Goal: Information Seeking & Learning: Learn about a topic

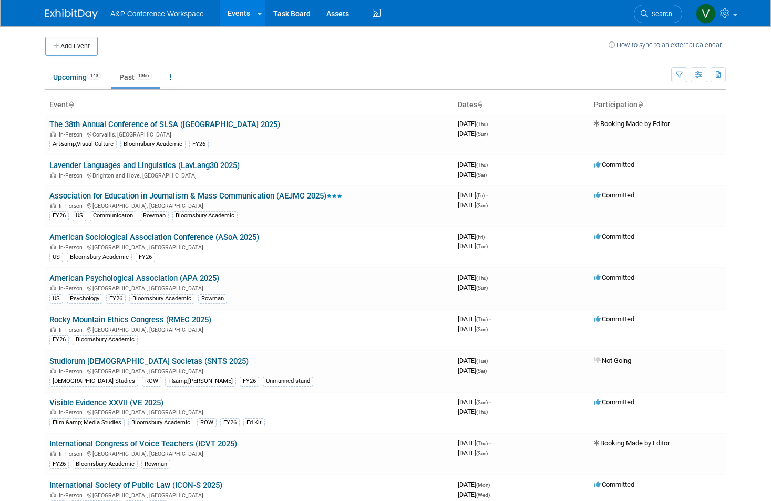
drag, startPoint x: 253, startPoint y: 249, endPoint x: -2, endPoint y: 139, distance: 277.6
click at [0, 139] on html "A&P Conference Workspace Events Add Event Bulk Upload Events Shareable Event Bo…" at bounding box center [385, 250] width 771 height 501
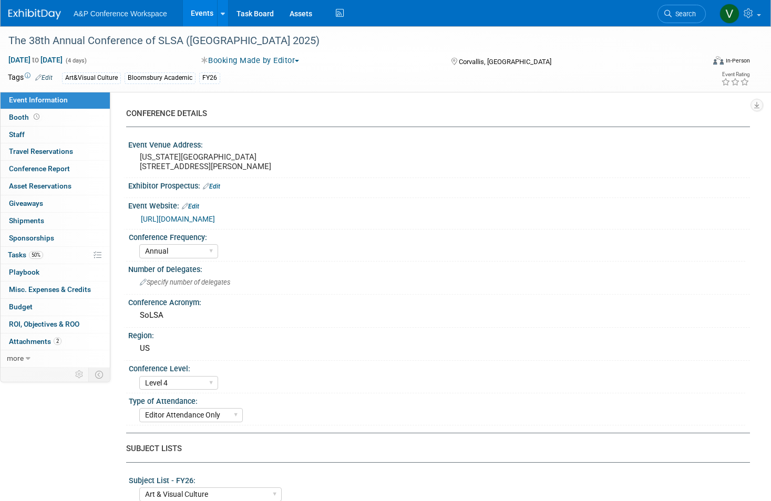
select select "Annual"
select select "Level 4"
select select "Editor Attendance Only"
select select "Art & Visual Culture"
select select "Bloomsbury Visual Arts"
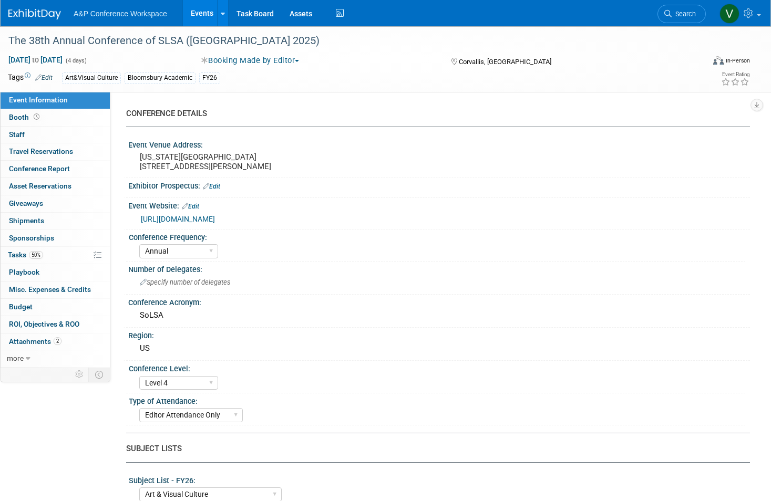
select select "Hannah Siegel"
select select "Andy Boyd"
select select "Jack Solloway"
select select "Networking/Commissioning"
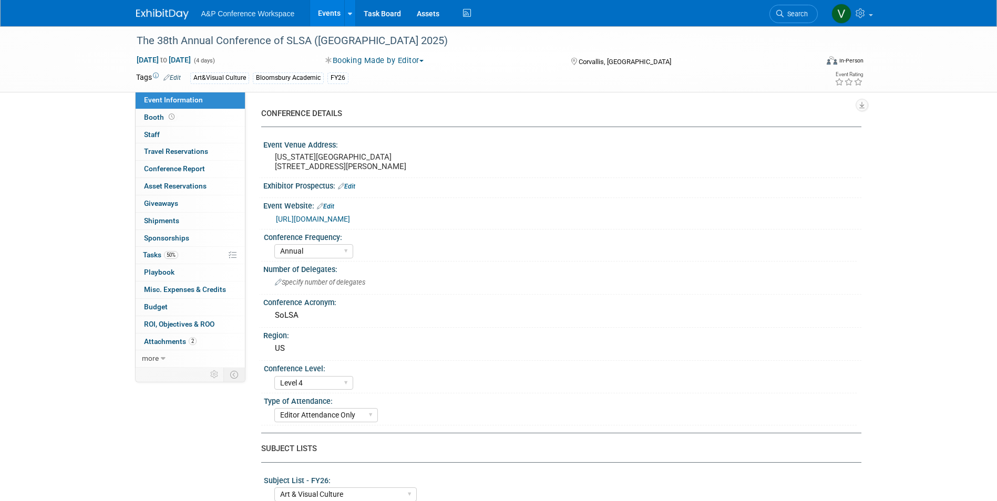
click at [158, 18] on img at bounding box center [162, 14] width 53 height 11
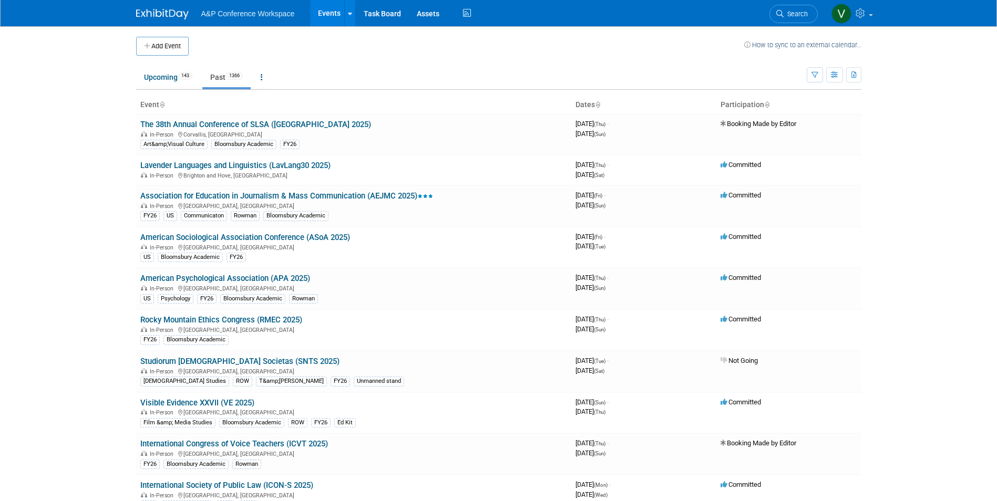
click at [215, 82] on link "Past 1366" at bounding box center [226, 77] width 48 height 20
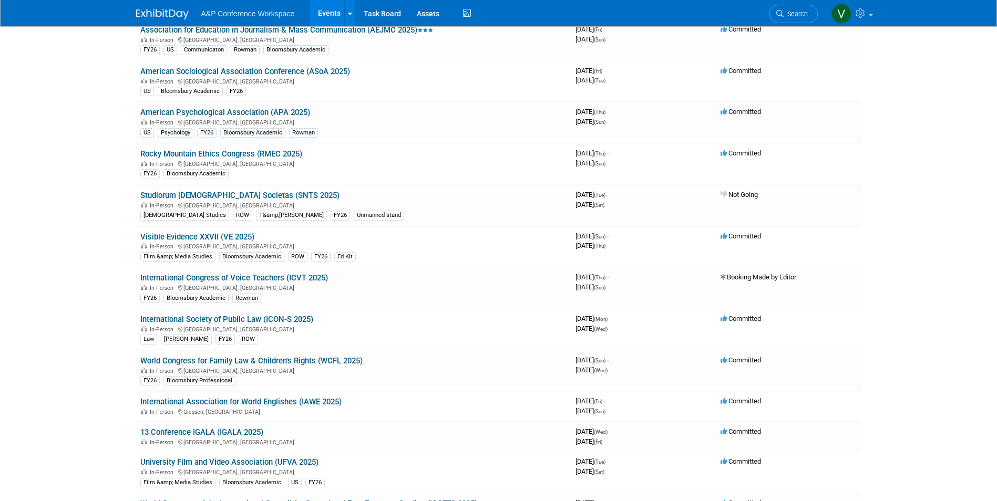
scroll to position [175, 0]
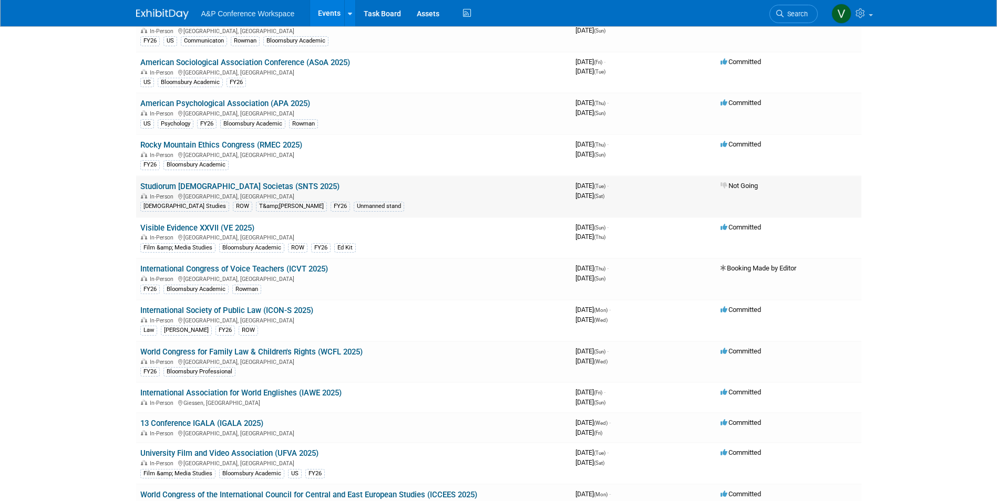
click at [293, 189] on link "Studiorum [DEMOGRAPHIC_DATA] Societas (SNTS 2025)" at bounding box center [239, 186] width 199 height 9
click at [108, 276] on body "A&P Conference Workspace Events Add Event Bulk Upload Events Shareable Event Bo…" at bounding box center [498, 75] width 997 height 501
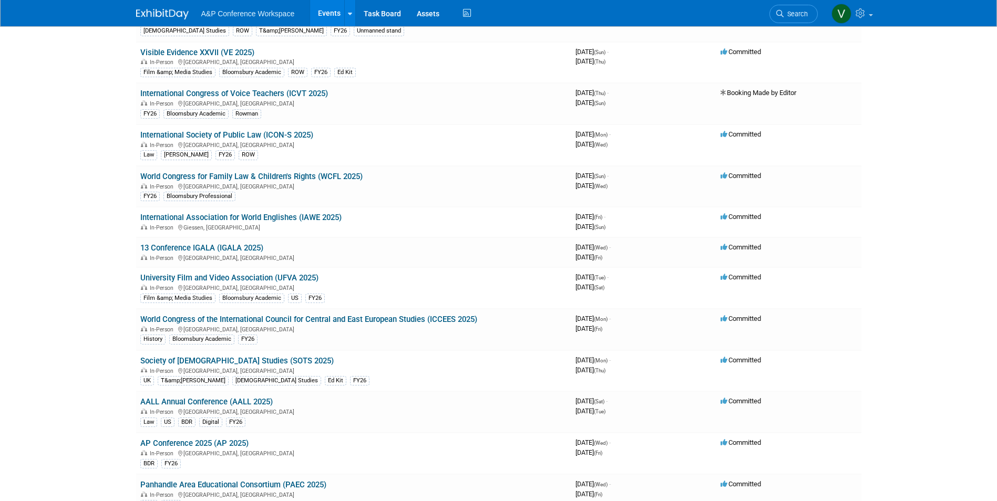
drag, startPoint x: 125, startPoint y: 269, endPoint x: 132, endPoint y: 217, distance: 52.5
click at [182, 361] on link "Society of [DEMOGRAPHIC_DATA] Studies (SOTS 2025)" at bounding box center [236, 360] width 193 height 9
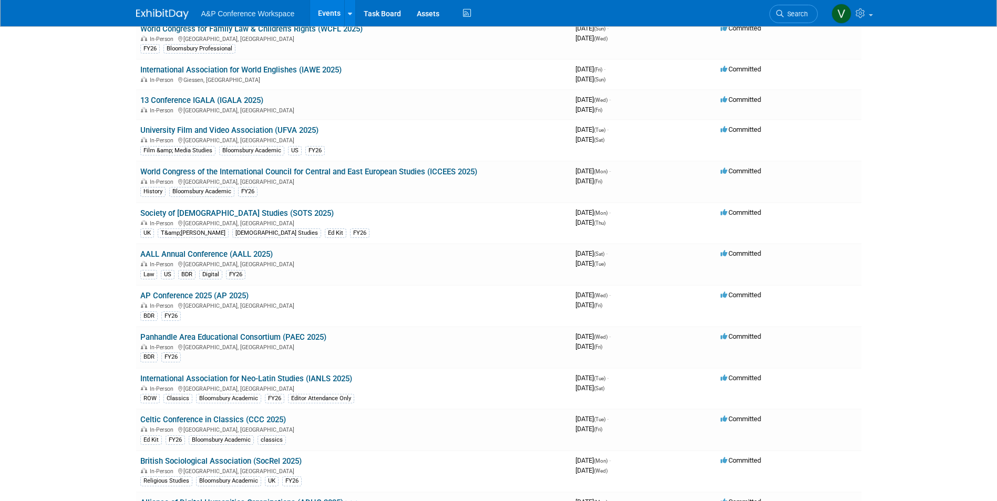
scroll to position [526, 0]
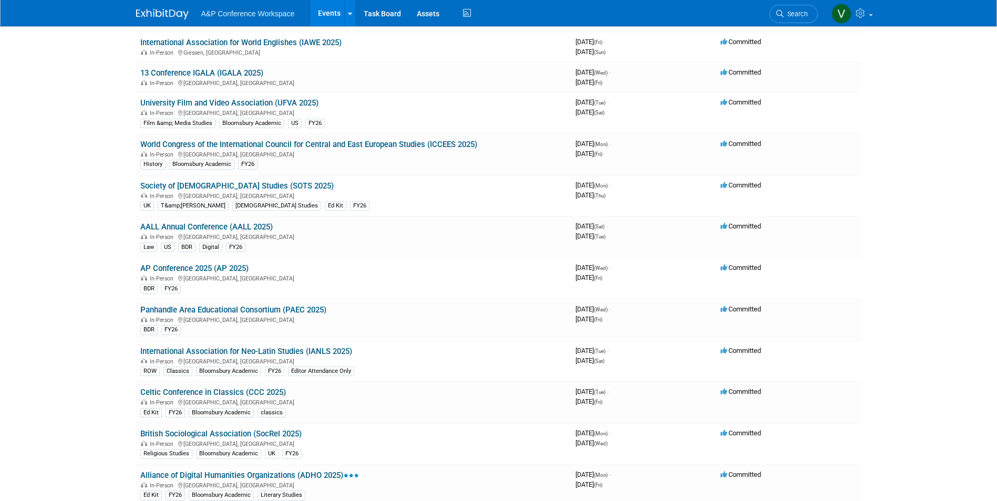
drag, startPoint x: 78, startPoint y: 266, endPoint x: 96, endPoint y: 345, distance: 80.7
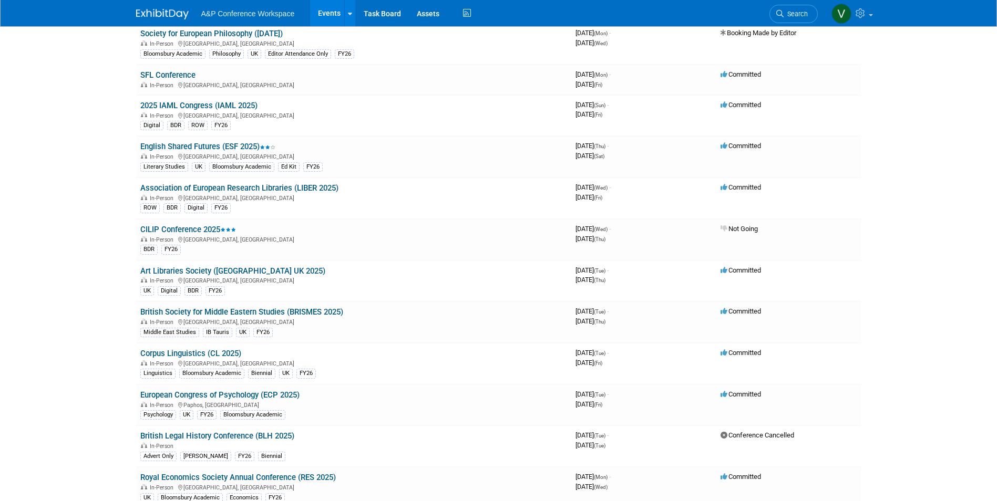
scroll to position [1752, 0]
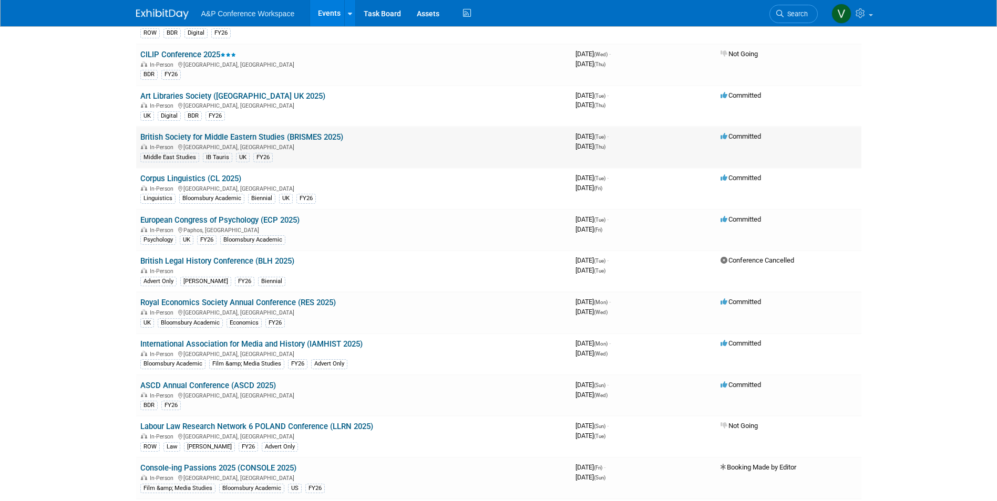
click at [307, 137] on link "British Society for Middle Eastern Studies (BRISMES 2025)" at bounding box center [241, 136] width 203 height 9
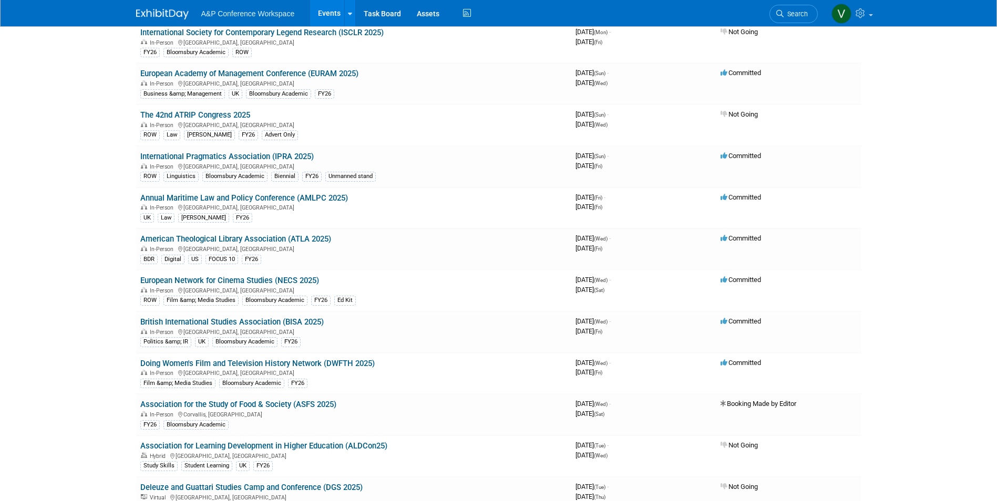
scroll to position [3241, 0]
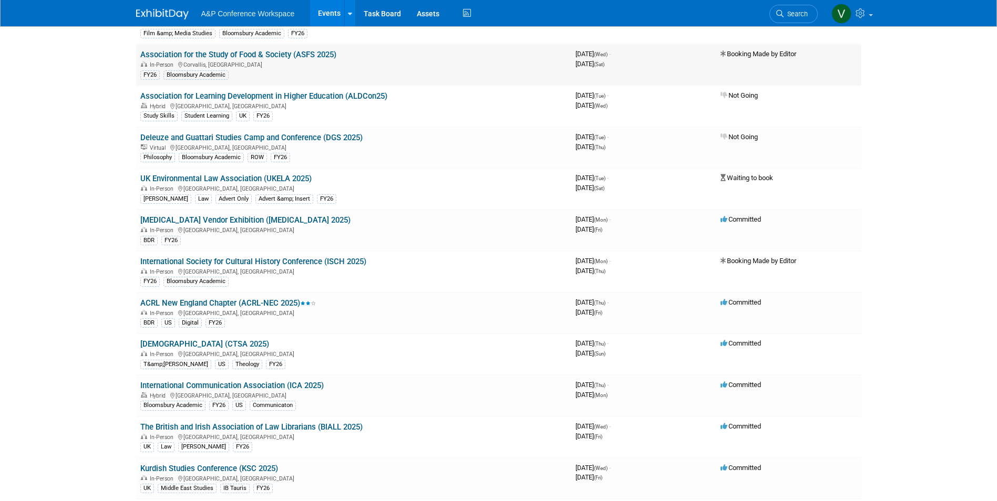
click at [183, 55] on link "Association for the Study of Food & Society (ASFS 2025)" at bounding box center [238, 54] width 196 height 9
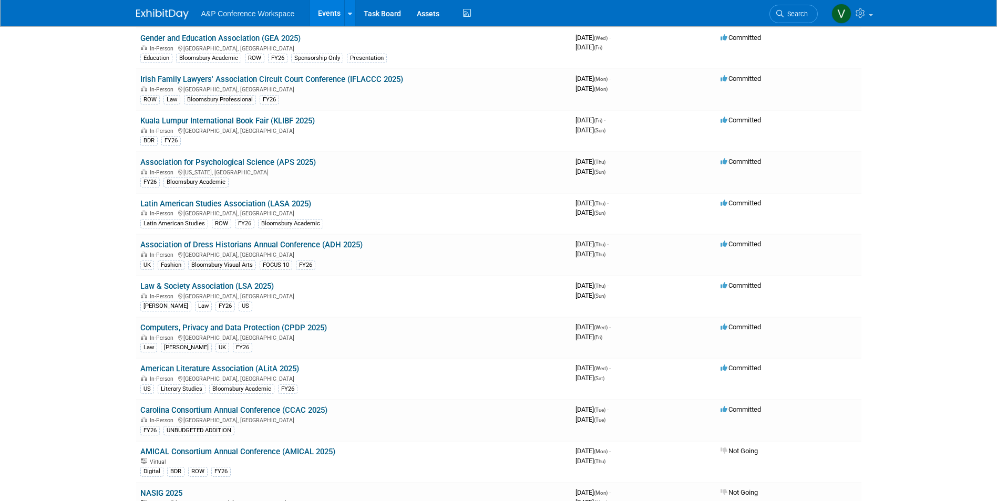
scroll to position [4468, 0]
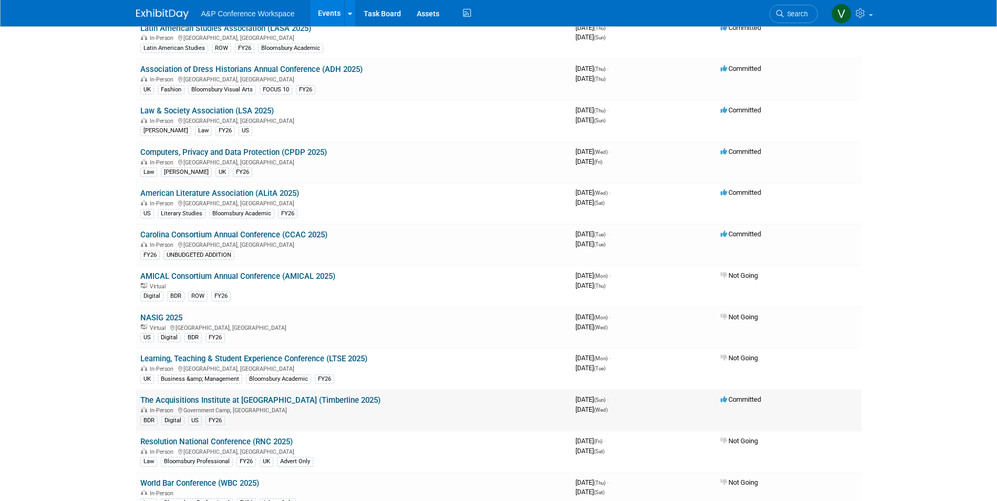
drag, startPoint x: 109, startPoint y: 330, endPoint x: 518, endPoint y: 399, distance: 415.3
drag, startPoint x: 912, startPoint y: 258, endPoint x: 898, endPoint y: 254, distance: 14.7
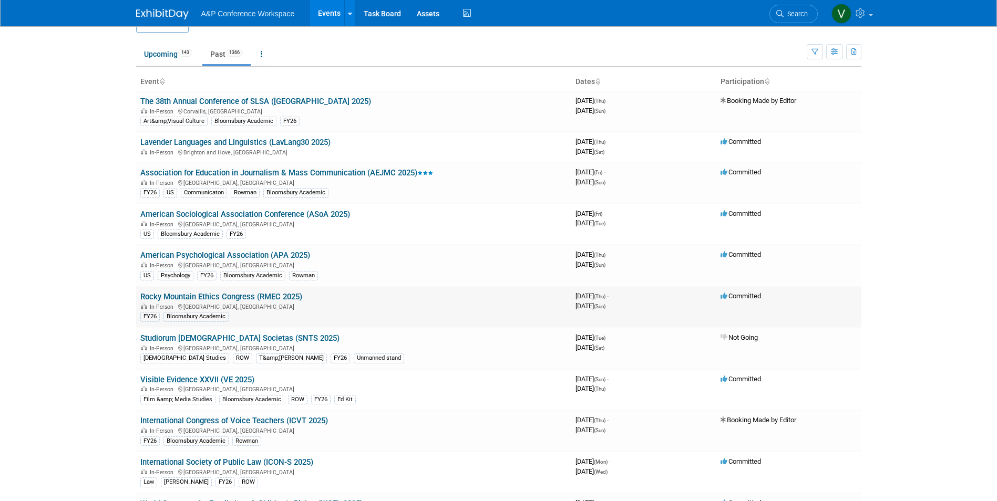
scroll to position [0, 0]
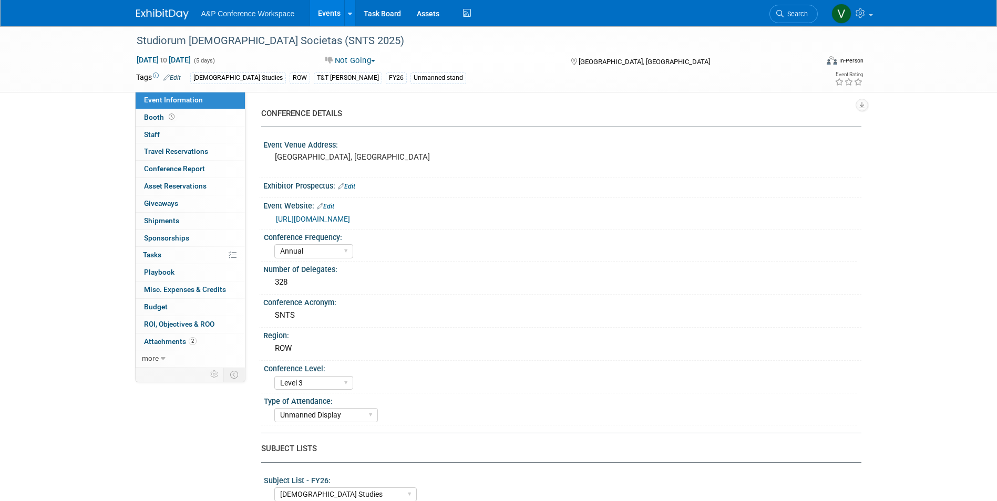
select select "Annual"
select select "Level 3"
select select "Unmanned Display"
select select "[DEMOGRAPHIC_DATA] Studies"
select select "T&T [PERSON_NAME]"
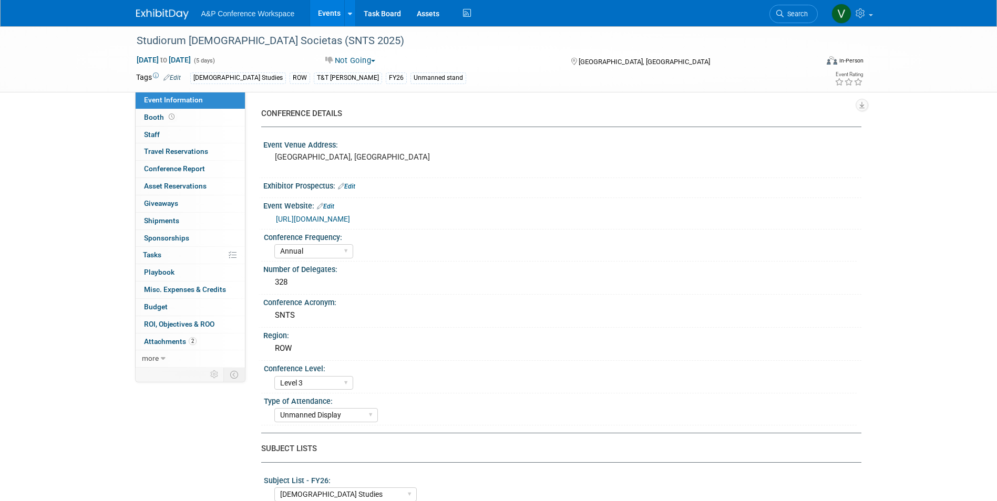
select select "[PERSON_NAME]"
select select "Brand/Subject Presence​"
click at [170, 342] on span "Attachments 2" at bounding box center [170, 341] width 53 height 8
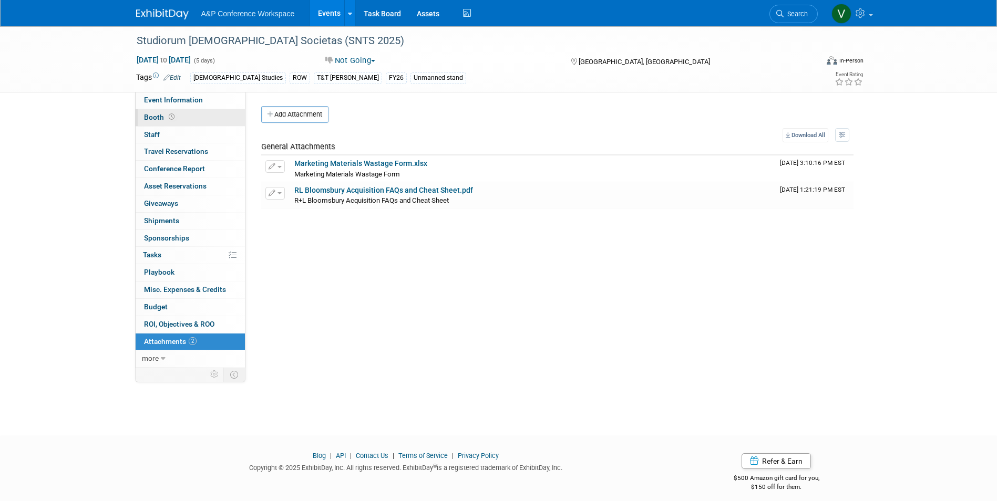
click at [187, 113] on link "Booth" at bounding box center [190, 117] width 109 height 17
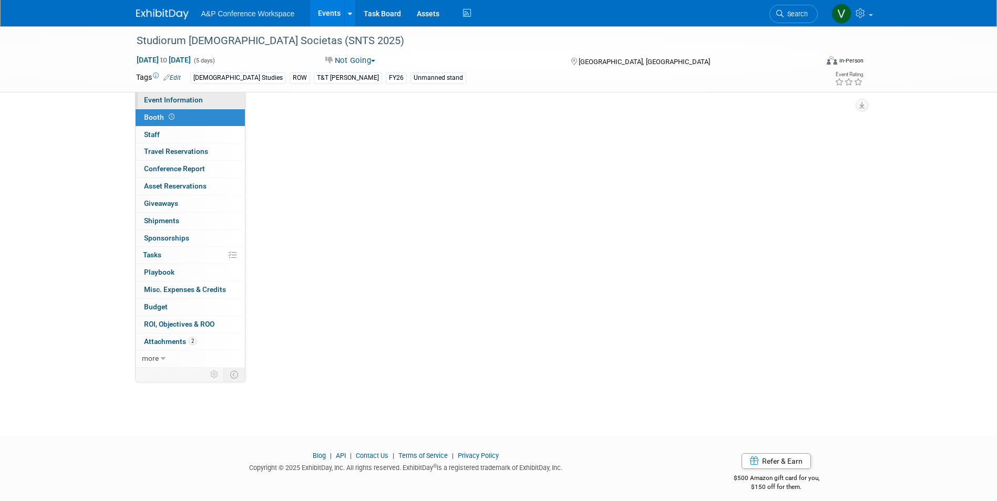
select select "COBA"
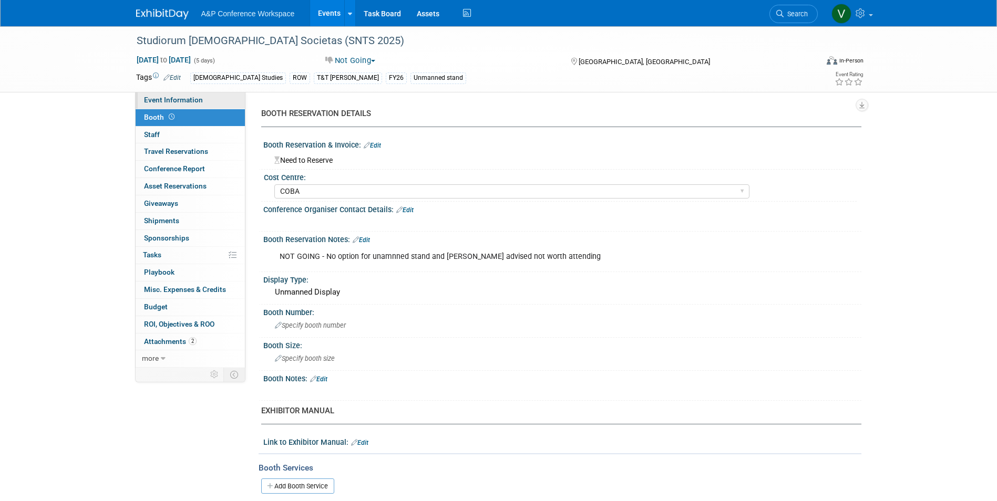
click at [187, 101] on span "Event Information" at bounding box center [173, 100] width 59 height 8
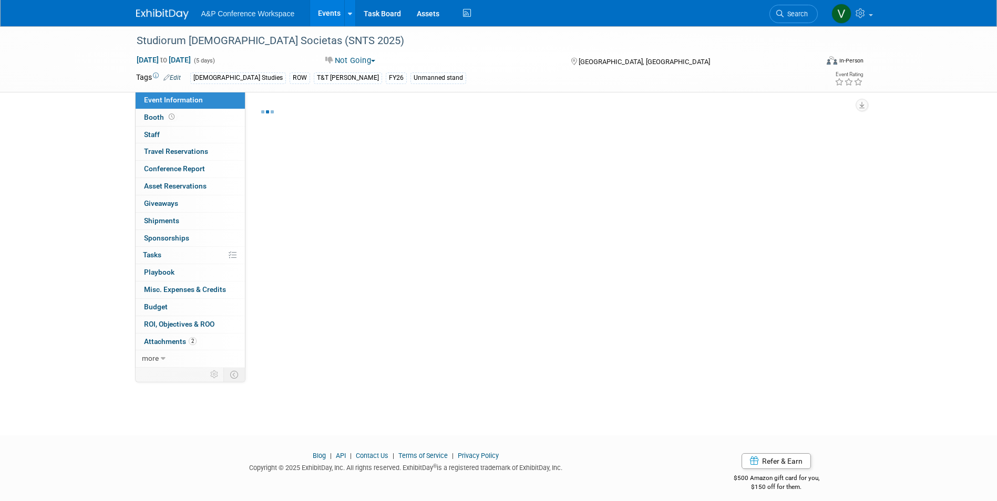
select select "Annual"
select select "Level 3"
select select "Unmanned Display"
select select "[DEMOGRAPHIC_DATA] Studies"
select select "T&T [PERSON_NAME]"
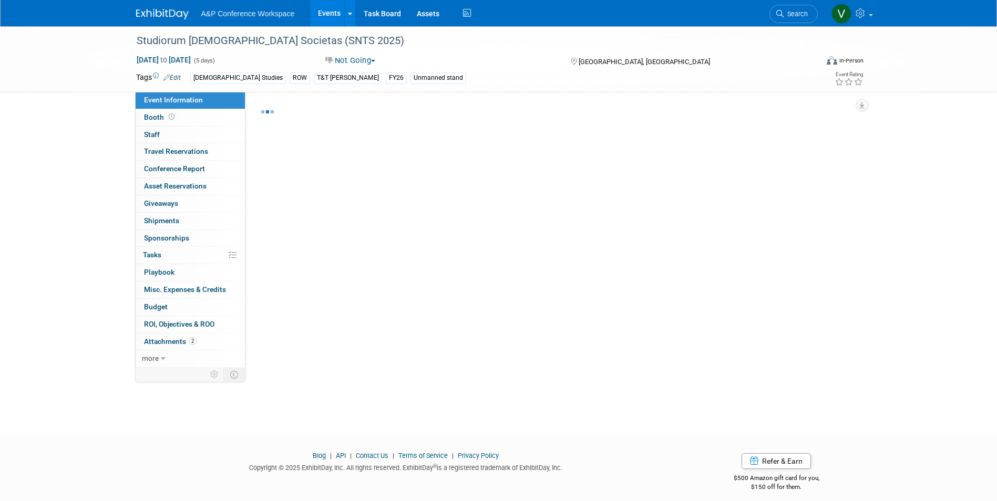
select select "[PERSON_NAME]"
select select "Brand/Subject Presence​"
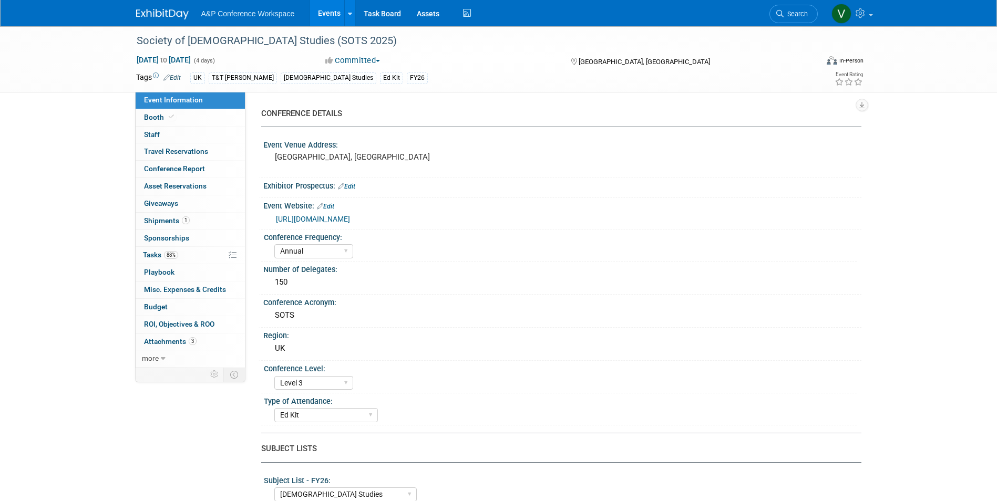
select select "Annual"
select select "Level 3"
select select "Ed Kit"
select select "[DEMOGRAPHIC_DATA] Studies"
select select "T&T [PERSON_NAME]"
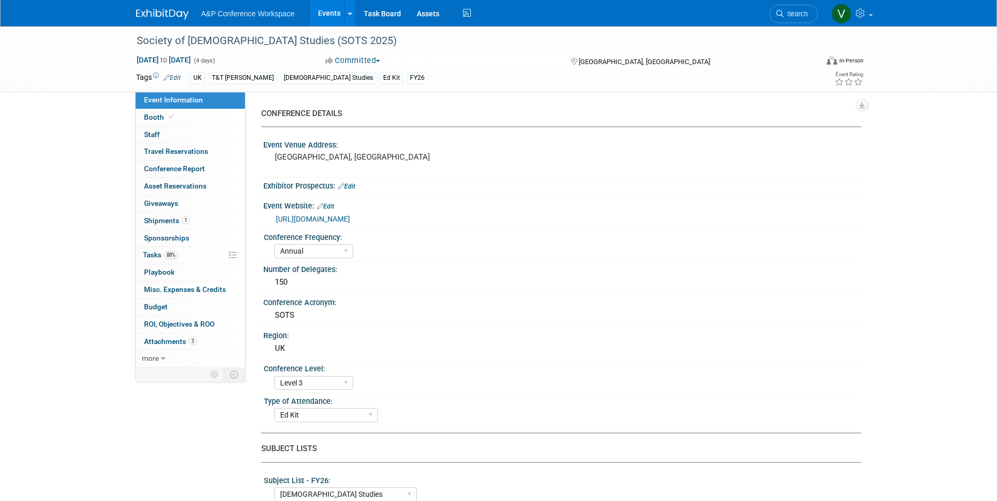
select select "[PERSON_NAME]"
select select "Networking/Commissioning"
click at [192, 334] on link "3 Attachments 3" at bounding box center [190, 342] width 109 height 17
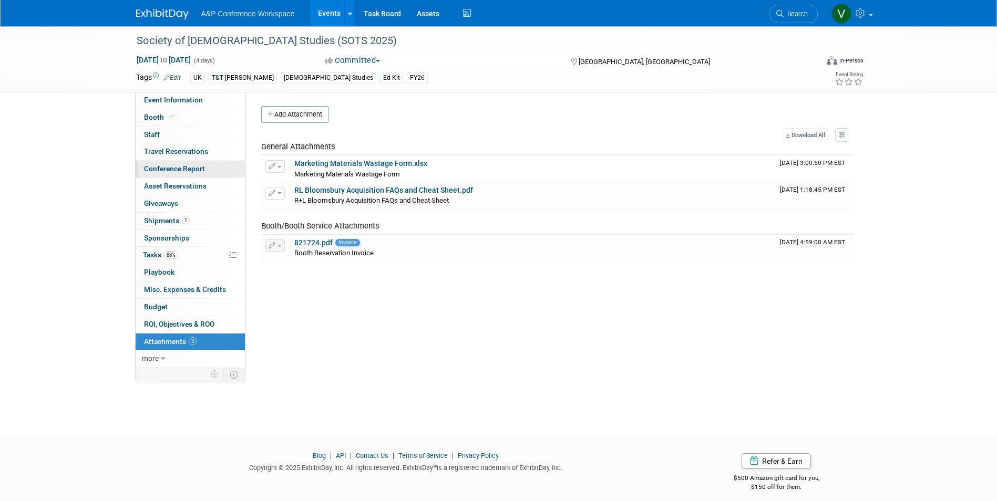
click at [174, 168] on span "Conference Report" at bounding box center [174, 169] width 61 height 8
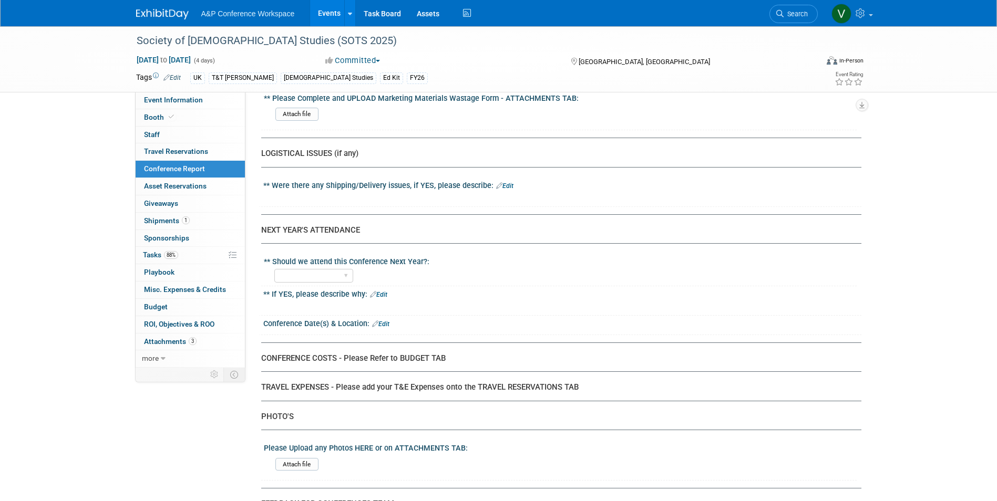
scroll to position [1920, 0]
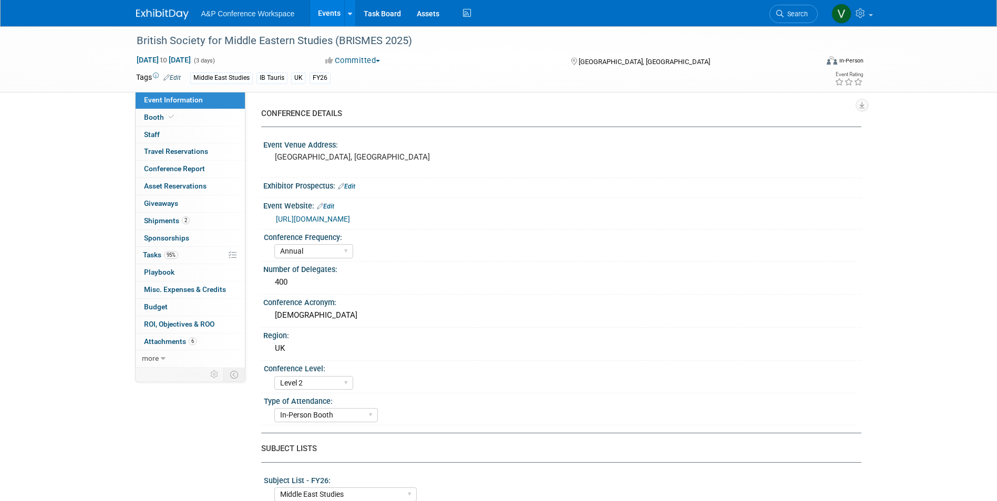
select select "Annual"
select select "Level 2"
select select "In-Person Booth"
select select "Middle East Studies"
select select "I.B.Tauris"
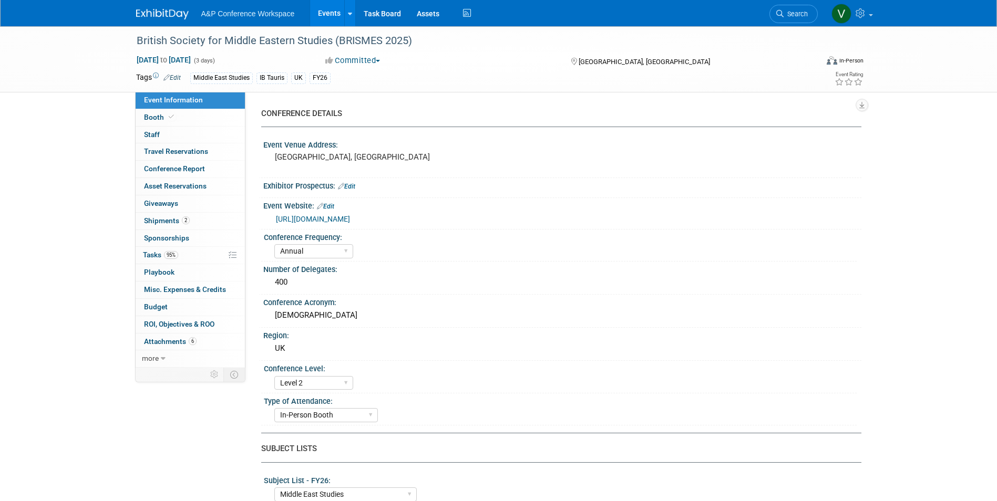
select select "[PERSON_NAME]"
select select "Networking/Commissioning"
click at [205, 164] on link "Conference Report" at bounding box center [190, 169] width 109 height 17
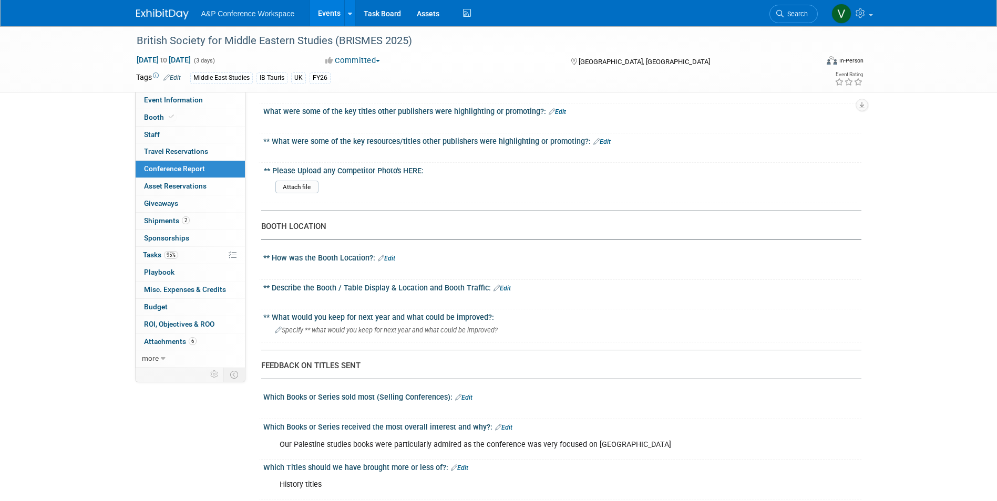
scroll to position [876, 0]
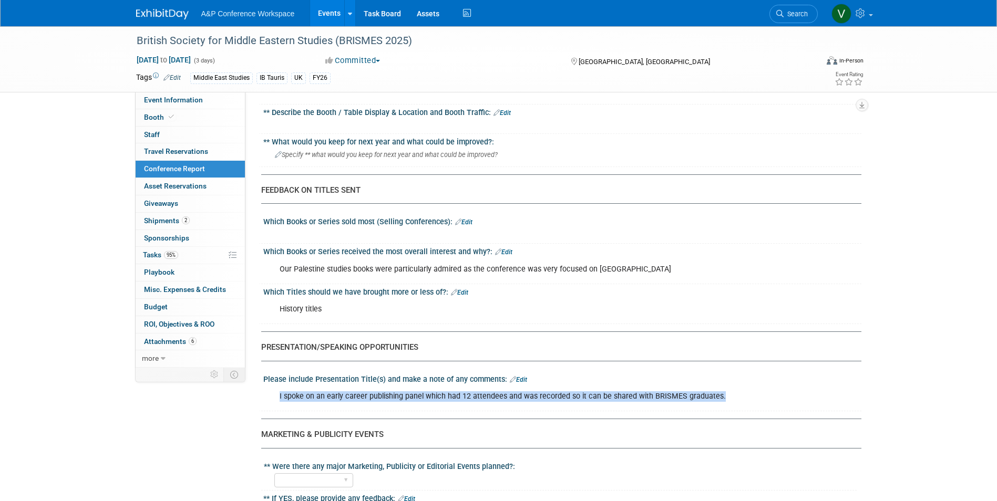
drag, startPoint x: 744, startPoint y: 385, endPoint x: 735, endPoint y: 371, distance: 16.6
click at [735, 372] on div "Please include Presentation Title(s) and make a note of any comments: Edit I sp…" at bounding box center [560, 392] width 603 height 40
click at [735, 372] on div "Please include Presentation Title(s) and make a note of any comments: Edit" at bounding box center [562, 379] width 598 height 14
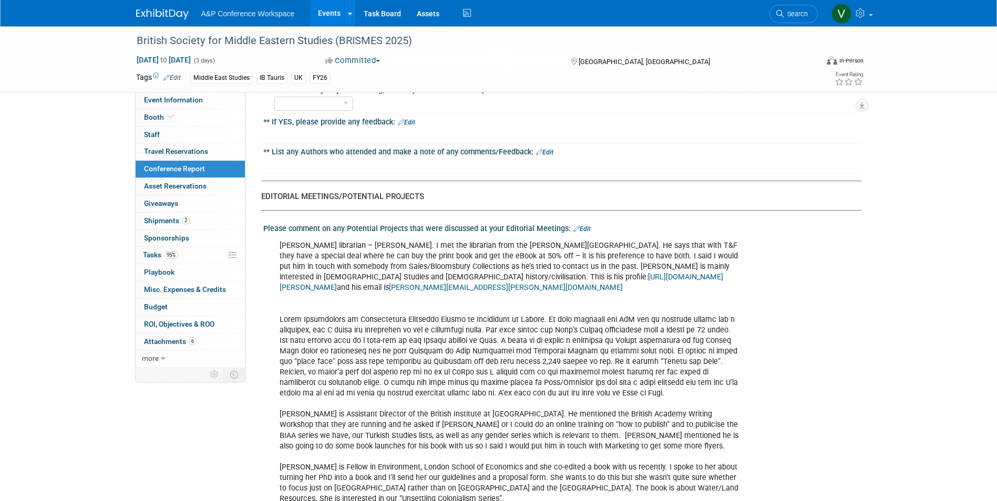
scroll to position [1226, 0]
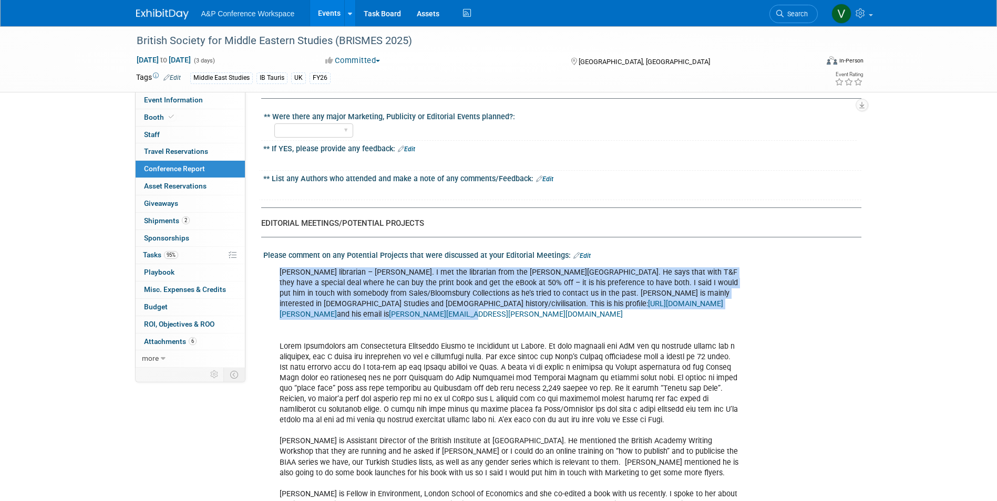
drag, startPoint x: 735, startPoint y: 259, endPoint x: 735, endPoint y: 246, distance: 13.1
click at [736, 260] on div "Aga Khan librarian – Wassem Farooq. I met the librarian from the Aga Khan libra…" at bounding box center [561, 262] width 585 height 5
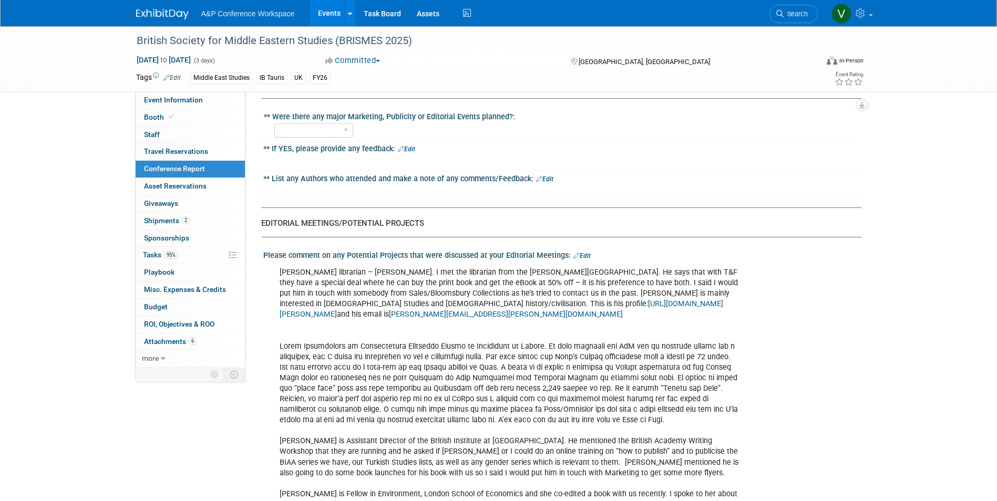
click at [736, 260] on div "Aga Khan librarian – Wassem Farooq. I met the librarian from the Aga Khan libra…" at bounding box center [561, 262] width 585 height 5
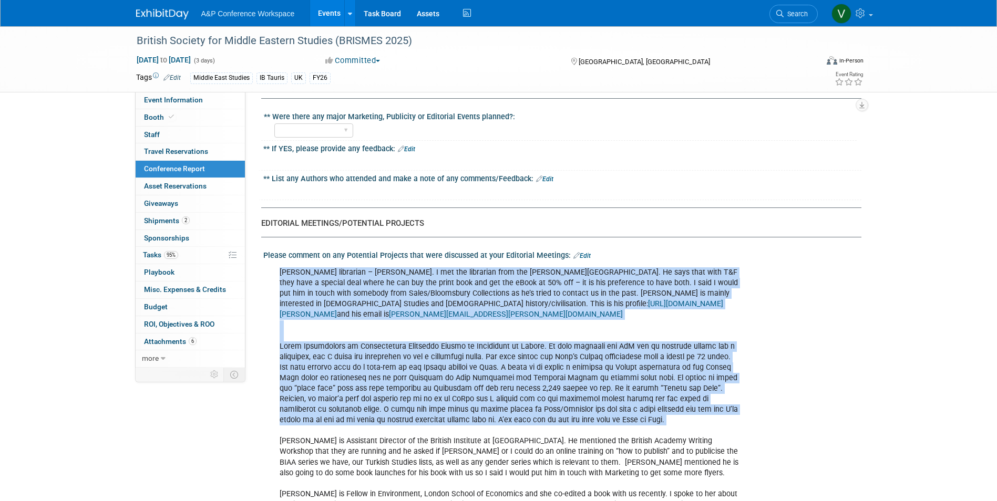
drag, startPoint x: 736, startPoint y: 249, endPoint x: 721, endPoint y: 404, distance: 156.3
click at [721, 265] on div "Aga Khan librarian – Wassem Farooq. I met the librarian from the Aga Khan libra…" at bounding box center [561, 262] width 585 height 5
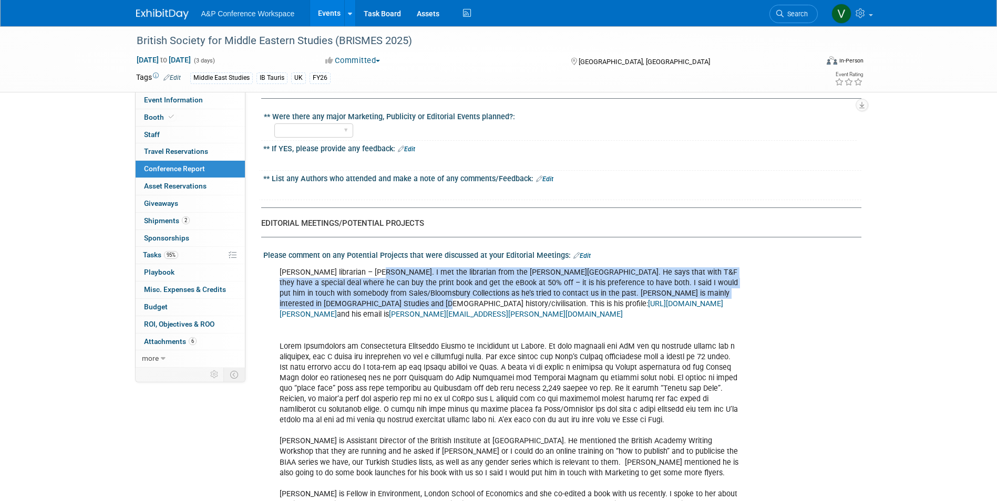
drag, startPoint x: 381, startPoint y: 290, endPoint x: 385, endPoint y: 263, distance: 27.1
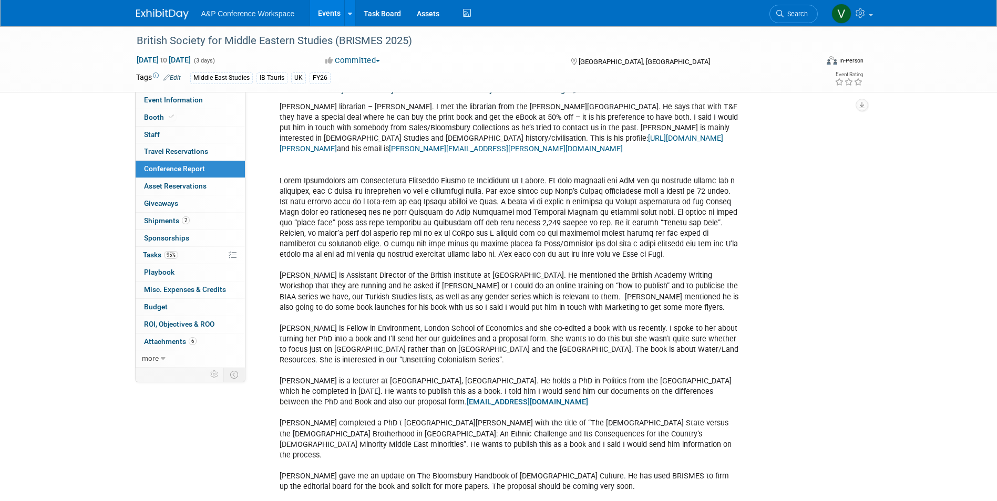
scroll to position [1402, 0]
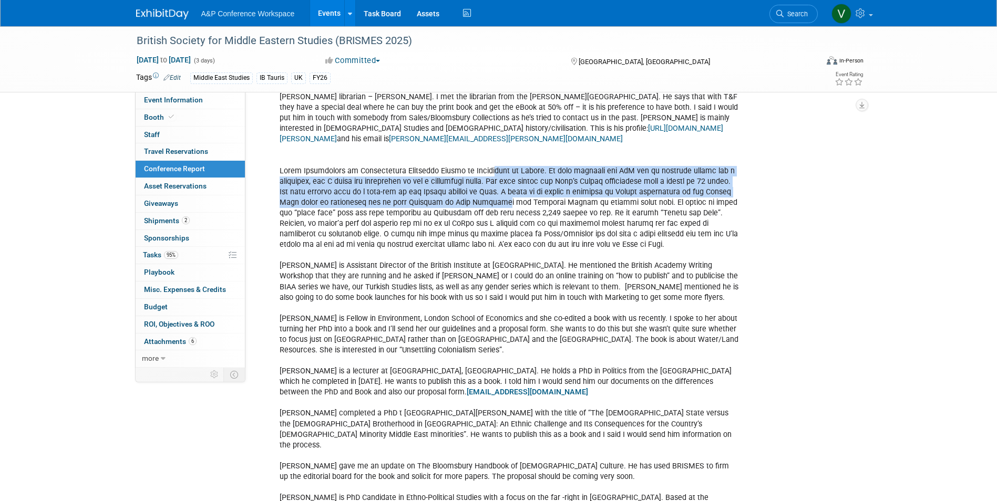
drag, startPoint x: 471, startPoint y: 183, endPoint x: 486, endPoint y: 149, distance: 37.5
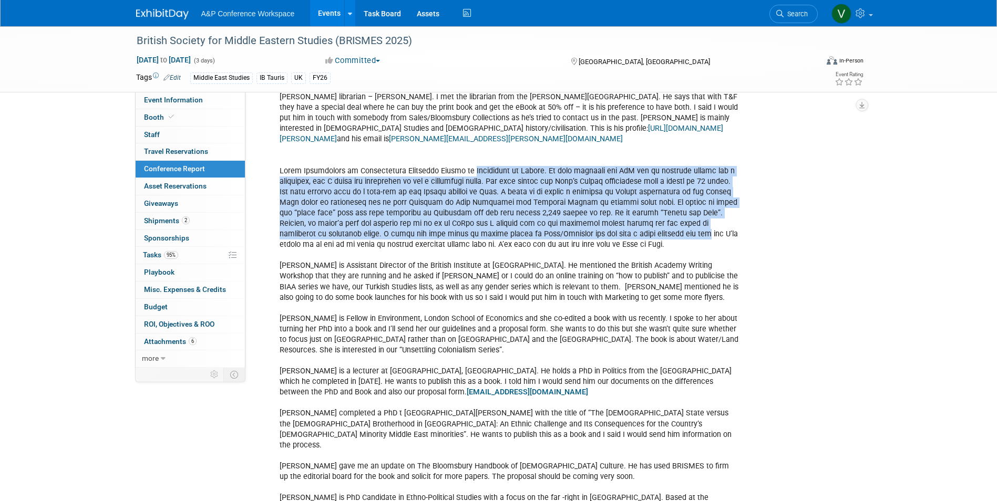
drag, startPoint x: 488, startPoint y: 146, endPoint x: 530, endPoint y: 213, distance: 79.1
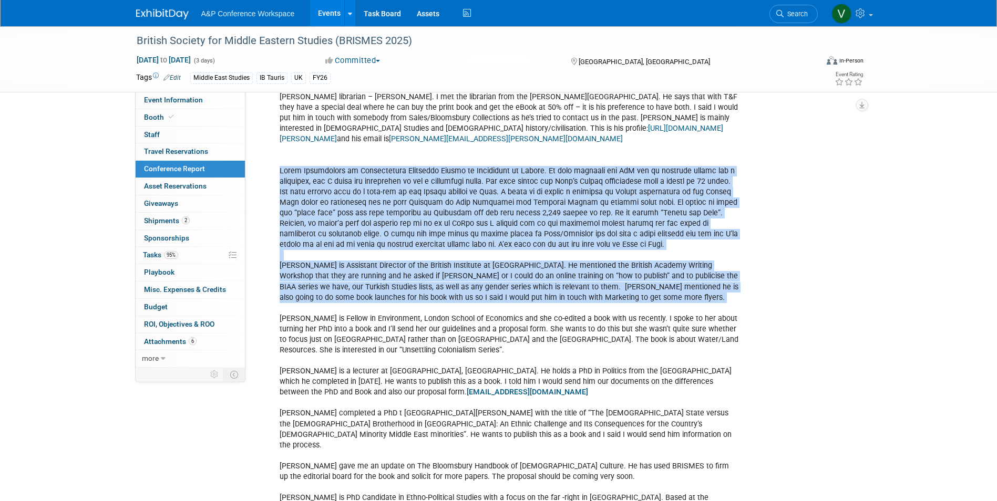
drag, startPoint x: 530, startPoint y: 213, endPoint x: 549, endPoint y: 251, distance: 41.8
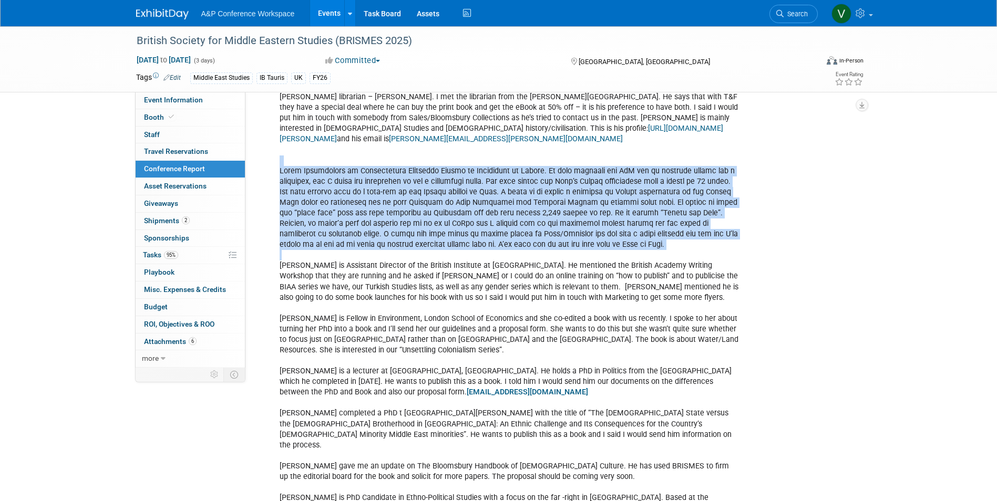
drag, startPoint x: 548, startPoint y: 236, endPoint x: 554, endPoint y: 141, distance: 95.3
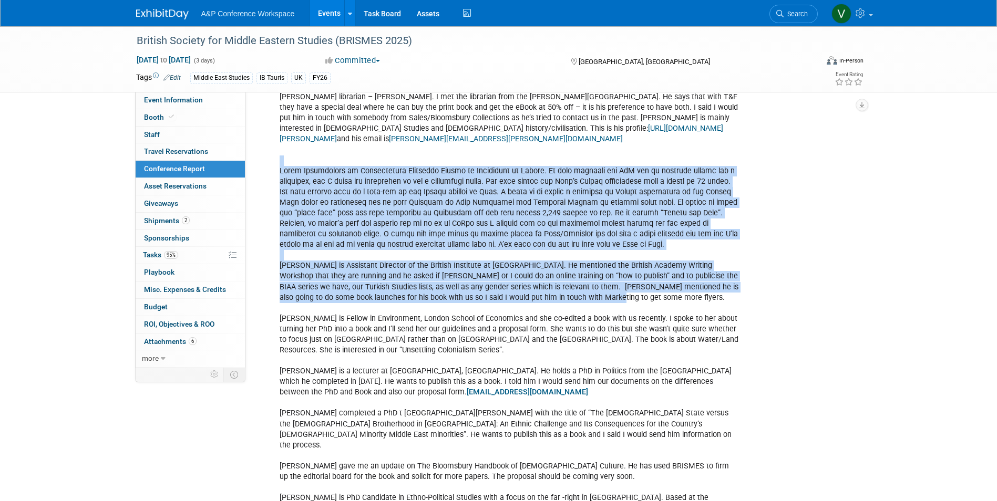
drag, startPoint x: 538, startPoint y: 137, endPoint x: 624, endPoint y: 275, distance: 163.2
drag, startPoint x: 624, startPoint y: 275, endPoint x: 275, endPoint y: 148, distance: 371.9
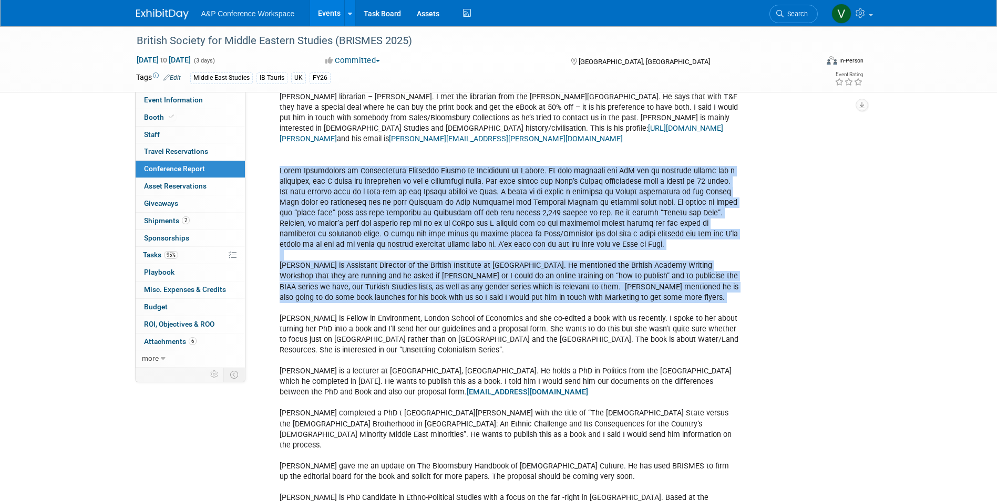
drag, startPoint x: 275, startPoint y: 148, endPoint x: 623, endPoint y: 277, distance: 371.5
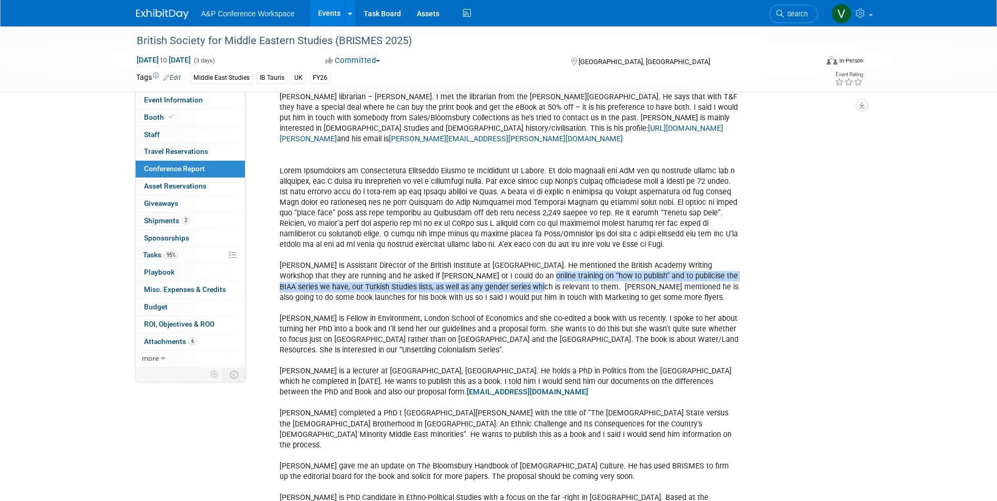
drag, startPoint x: 495, startPoint y: 265, endPoint x: 494, endPoint y: 251, distance: 14.2
drag, startPoint x: 494, startPoint y: 251, endPoint x: 621, endPoint y: 278, distance: 129.6
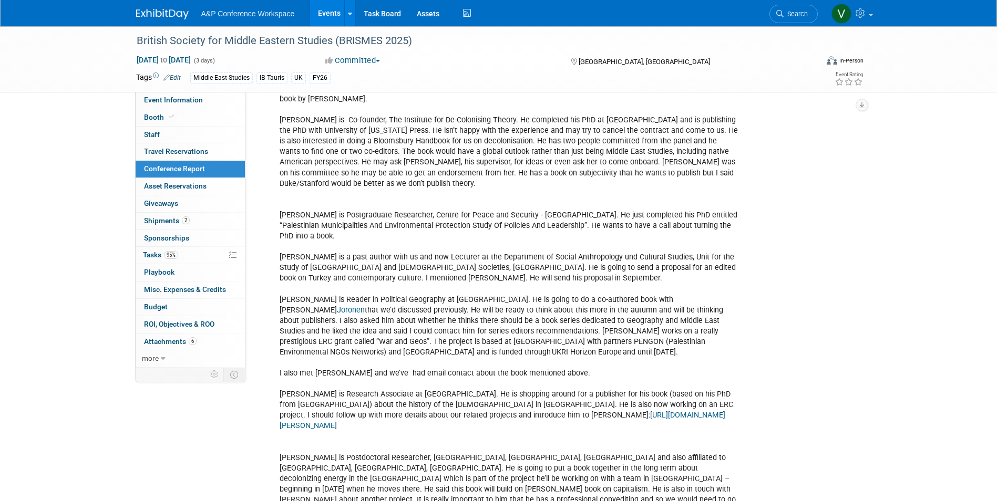
scroll to position [2102, 0]
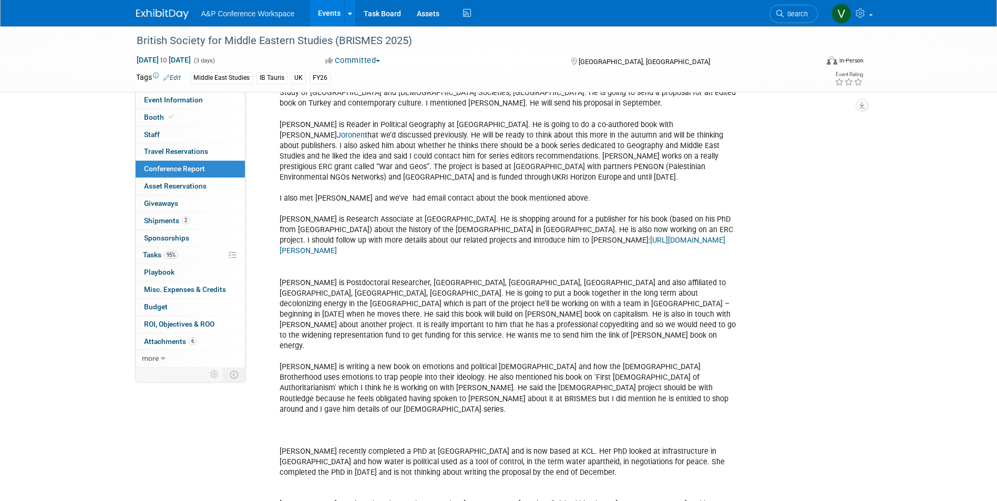
drag, startPoint x: 628, startPoint y: 198, endPoint x: 282, endPoint y: 177, distance: 346.0
click at [282, 177] on div "Aga Khan librarian – Wassem Farooq. I met the librarian from the Aga Khan libra…" at bounding box center [509, 40] width 474 height 1309
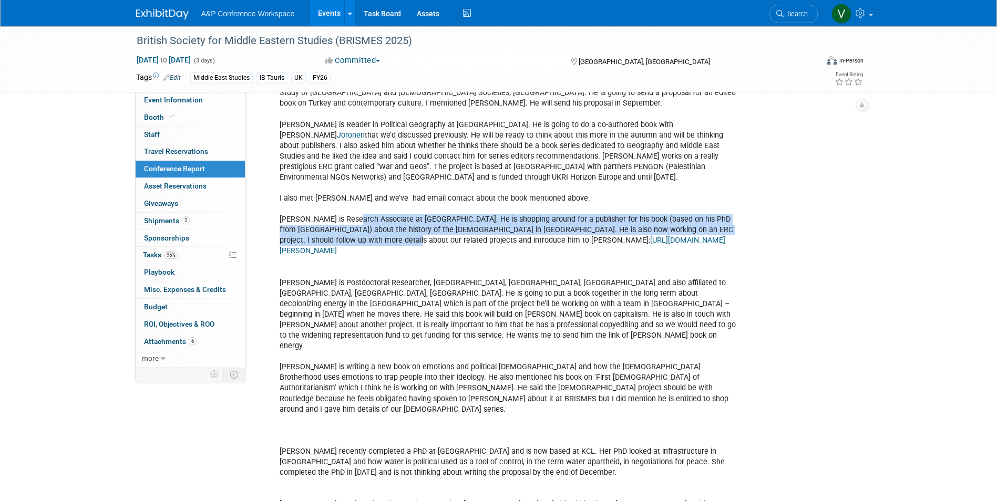
drag, startPoint x: 354, startPoint y: 191, endPoint x: 357, endPoint y: 175, distance: 16.6
click at [357, 175] on div "Aga Khan librarian – Wassem Farooq. I met the librarian from the Aga Khan libra…" at bounding box center [509, 40] width 474 height 1309
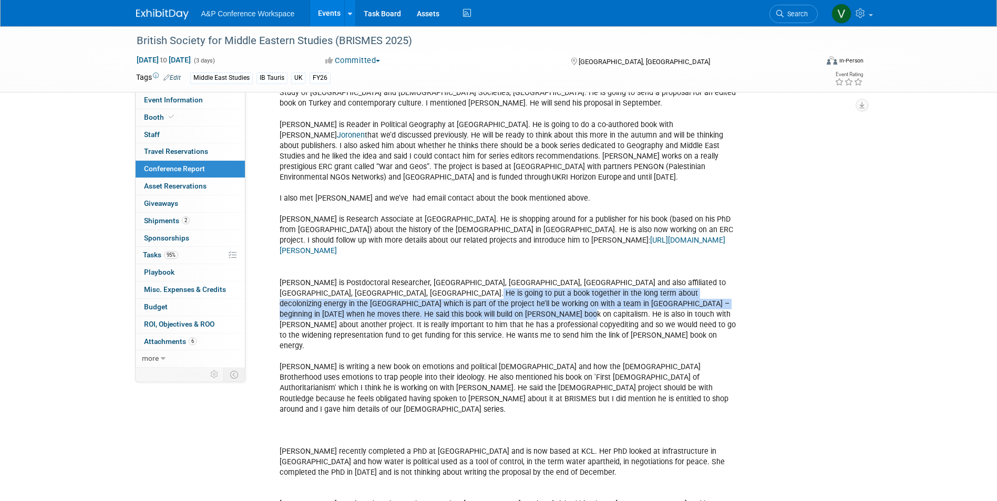
drag, startPoint x: 422, startPoint y: 237, endPoint x: 427, endPoint y: 266, distance: 29.3
click at [427, 266] on div "Aga Khan librarian – Wassem Farooq. I met the librarian from the Aga Khan libra…" at bounding box center [509, 40] width 474 height 1309
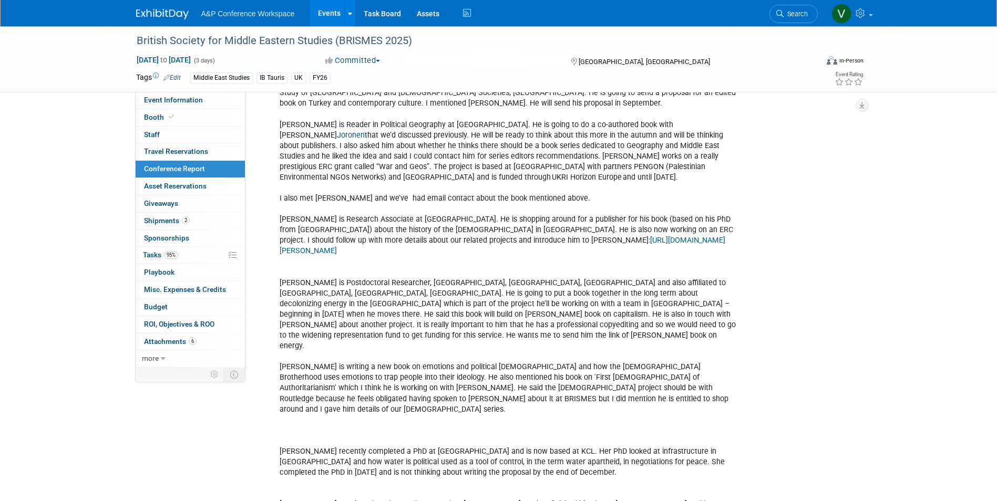
scroll to position [2277, 0]
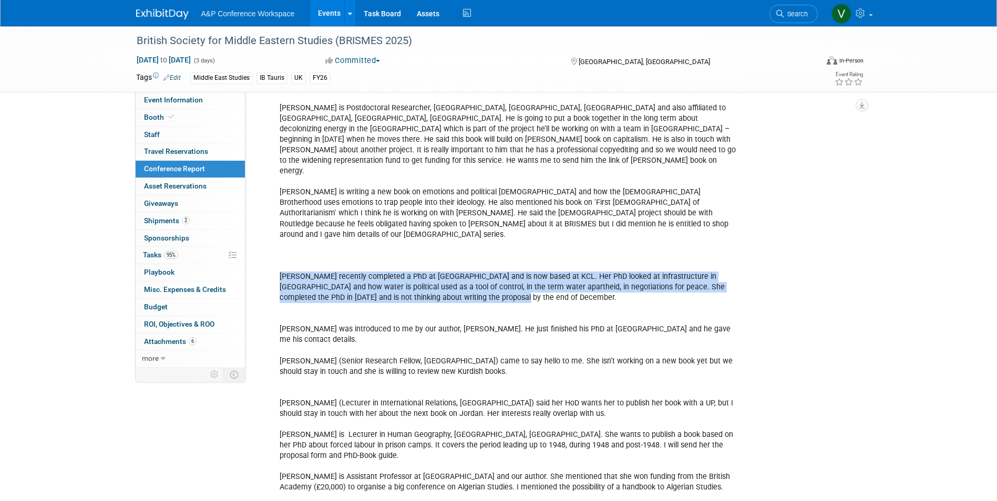
drag, startPoint x: 340, startPoint y: 217, endPoint x: 280, endPoint y: 191, distance: 65.0
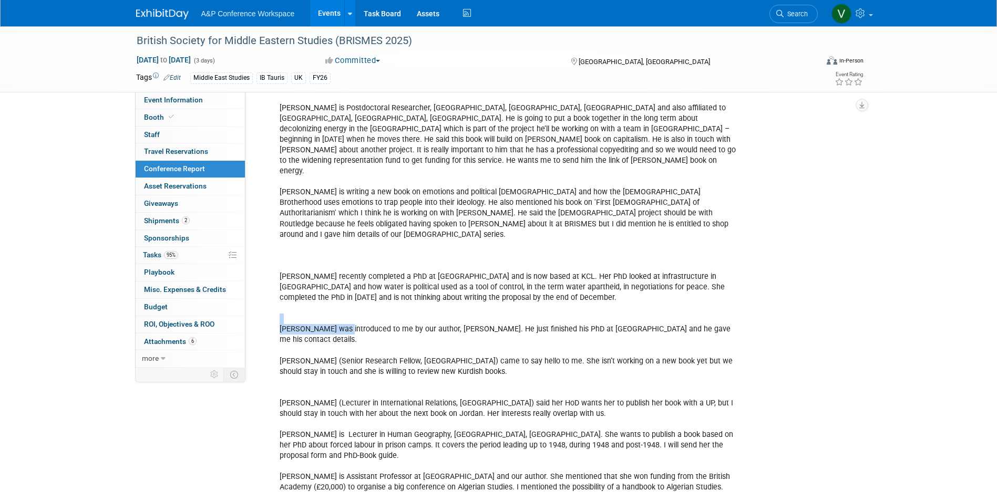
drag, startPoint x: 280, startPoint y: 191, endPoint x: 284, endPoint y: 239, distance: 48.0
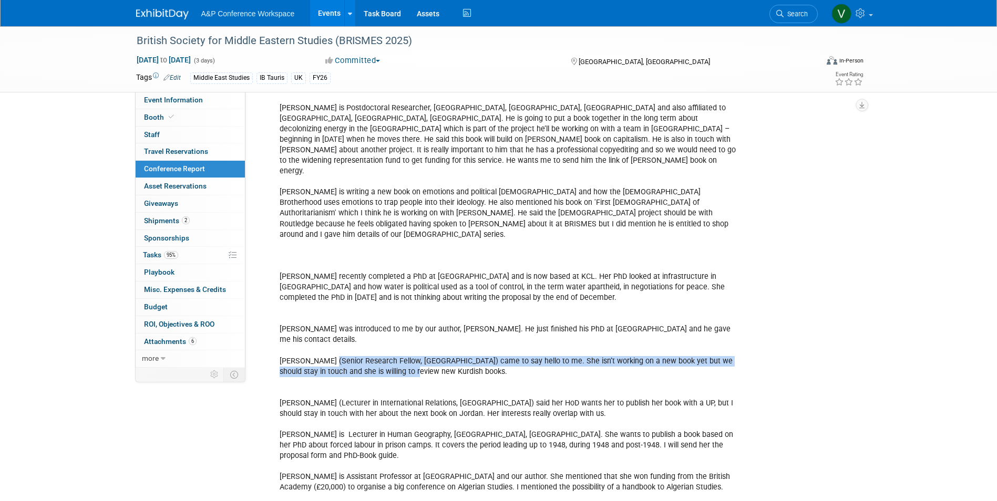
drag, startPoint x: 284, startPoint y: 239, endPoint x: 327, endPoint y: 273, distance: 54.3
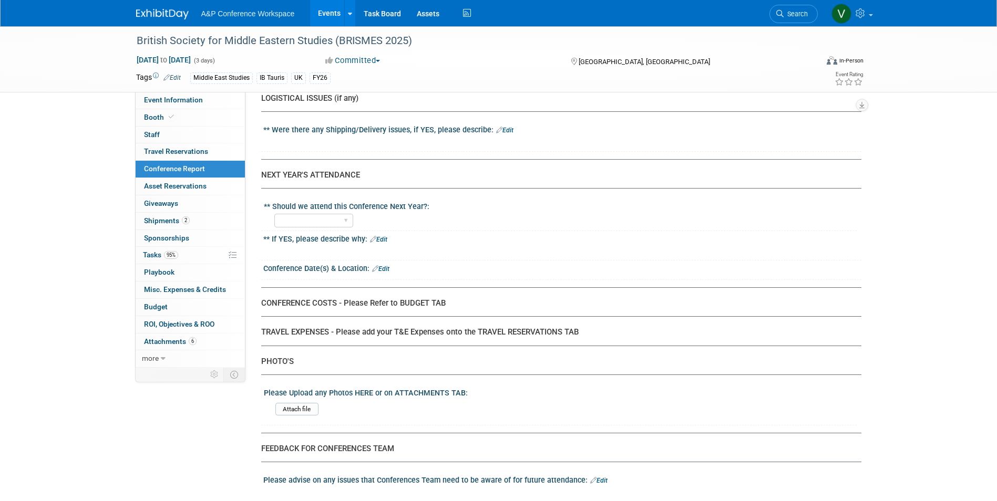
scroll to position [3314, 0]
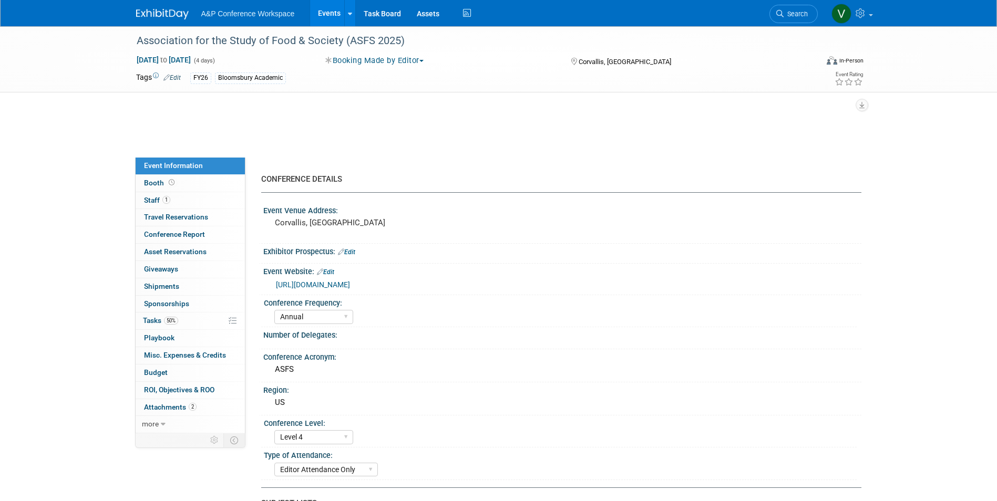
select select "Annual"
select select "Level 4"
select select "Editor Attendance Only"
select select "Food"
select select "Bloomsbury Academic"
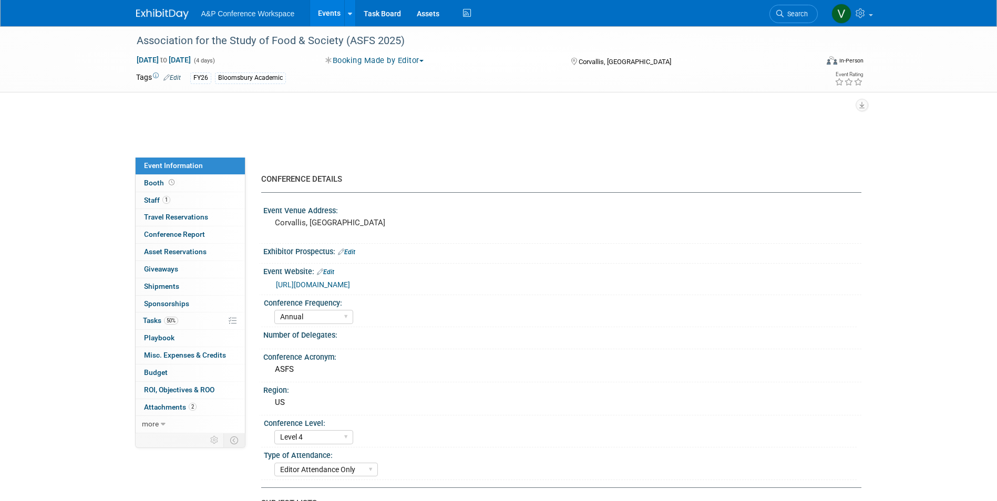
select select "[PERSON_NAME]"
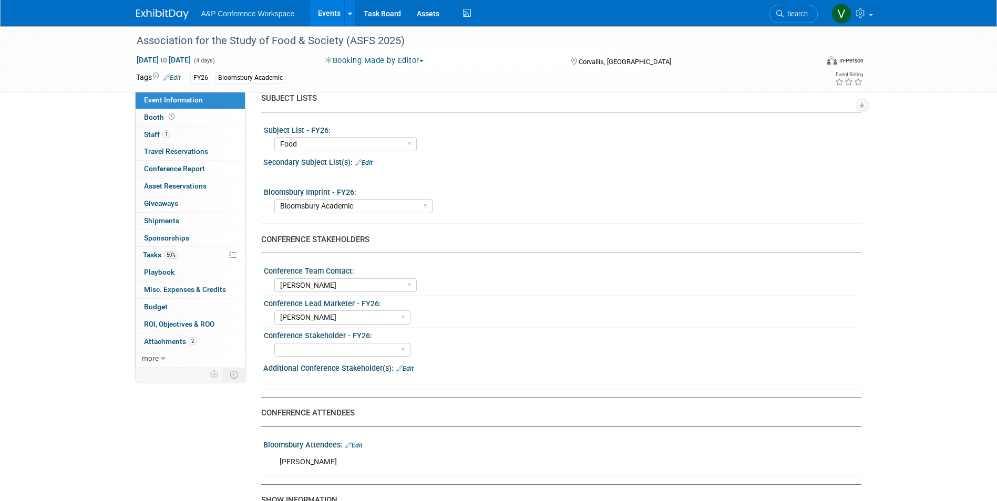
scroll to position [526, 0]
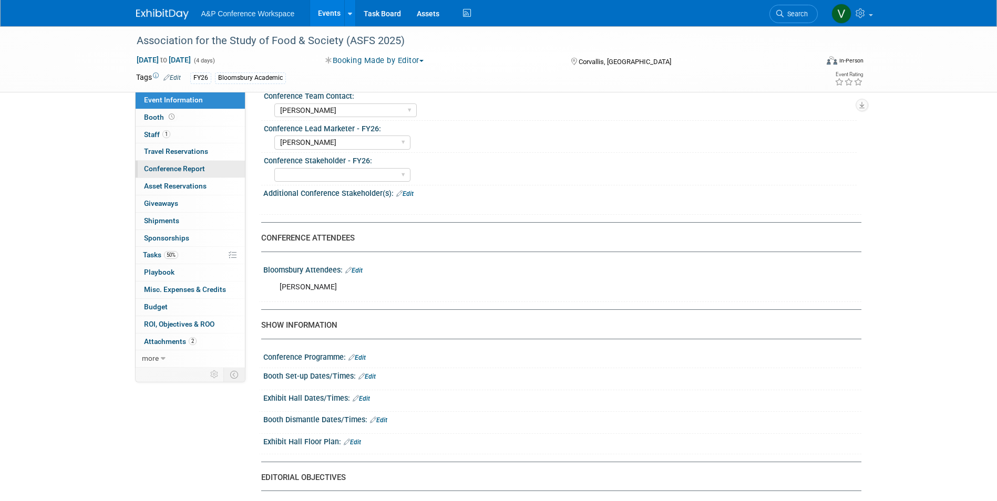
click at [192, 169] on span "Conference Report" at bounding box center [174, 169] width 61 height 8
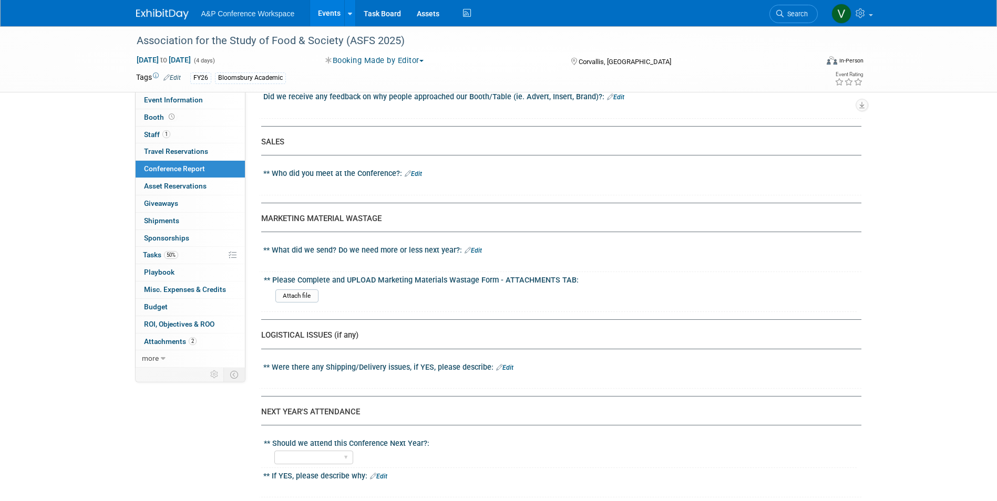
scroll to position [1220, 0]
